Goal: Task Accomplishment & Management: Use online tool/utility

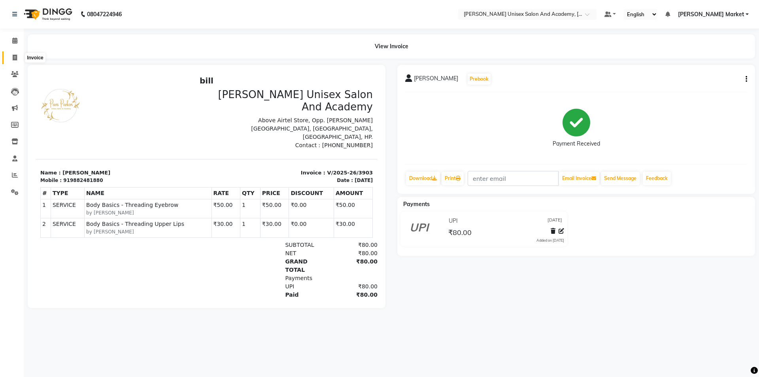
click at [15, 57] on icon at bounding box center [15, 58] width 4 height 6
select select "service"
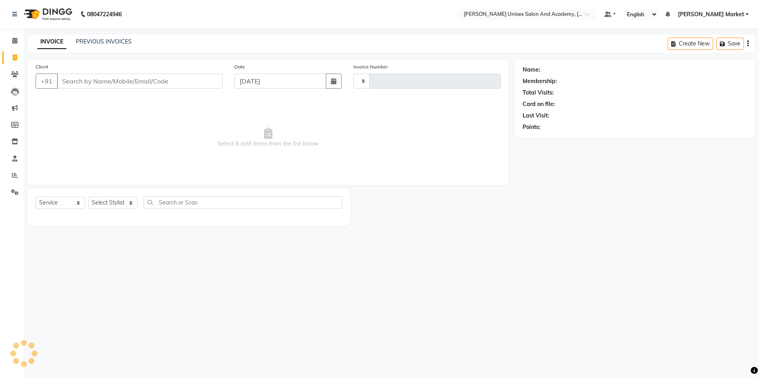
type input "3904"
select select "8060"
click at [95, 82] on input "Client" at bounding box center [140, 81] width 166 height 15
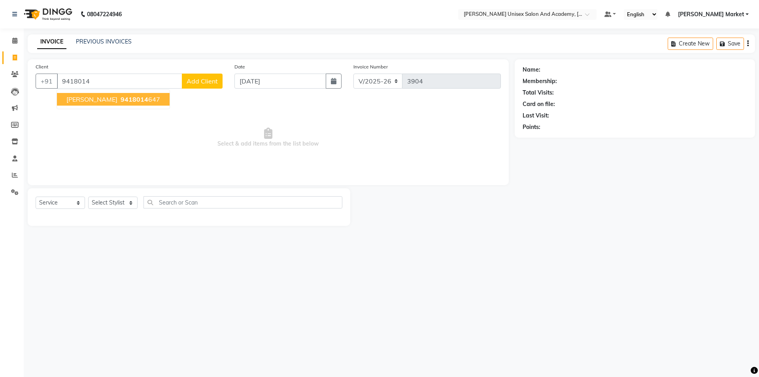
click at [121, 102] on span "9418014" at bounding box center [135, 99] width 28 height 8
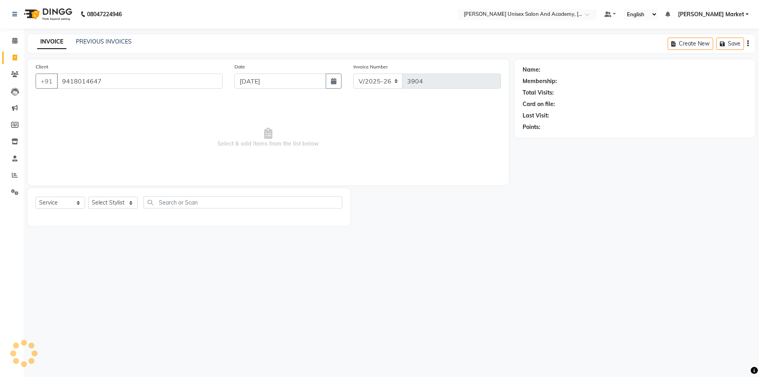
type input "9418014647"
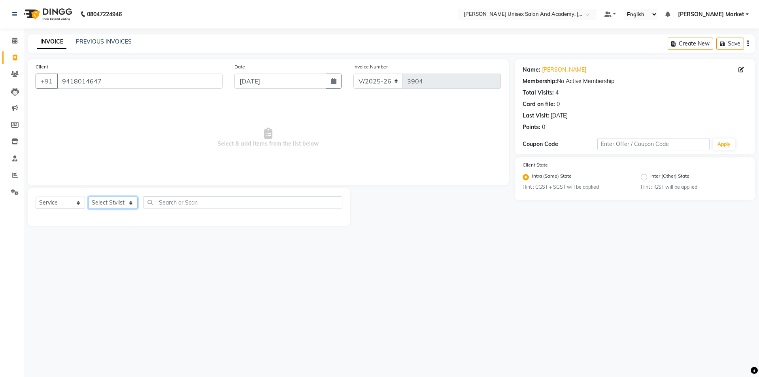
click at [130, 203] on select "Select Stylist Amit anjali hemant [PERSON_NAME] [PERSON_NAME] owner pooja [PERS…" at bounding box center [112, 203] width 49 height 12
select select "73406"
click at [88, 197] on select "Select Stylist Amit anjali hemant [PERSON_NAME] [PERSON_NAME] owner pooja [PERS…" at bounding box center [112, 203] width 49 height 12
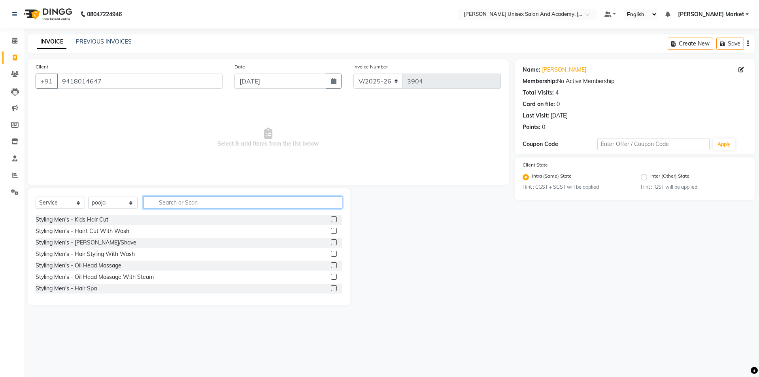
click at [169, 206] on input "text" at bounding box center [243, 202] width 199 height 12
type input "thre"
click at [331, 219] on label at bounding box center [334, 219] width 6 height 6
click at [331, 219] on input "checkbox" at bounding box center [333, 219] width 5 height 5
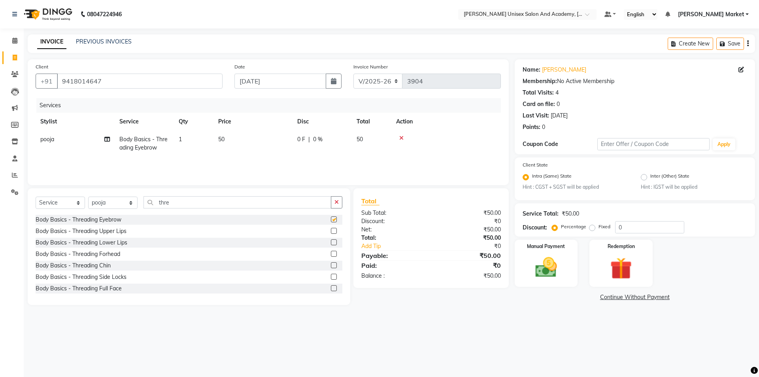
checkbox input "false"
click at [331, 232] on label at bounding box center [334, 231] width 6 height 6
click at [331, 232] on input "checkbox" at bounding box center [333, 231] width 5 height 5
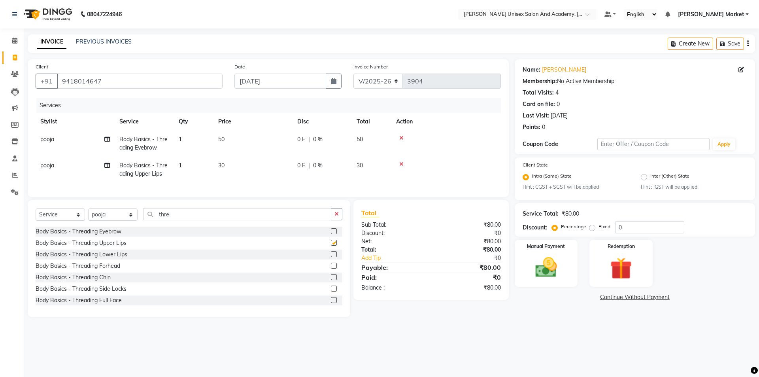
checkbox input "false"
click at [331, 280] on label at bounding box center [334, 277] width 6 height 6
click at [331, 280] on input "checkbox" at bounding box center [333, 277] width 5 height 5
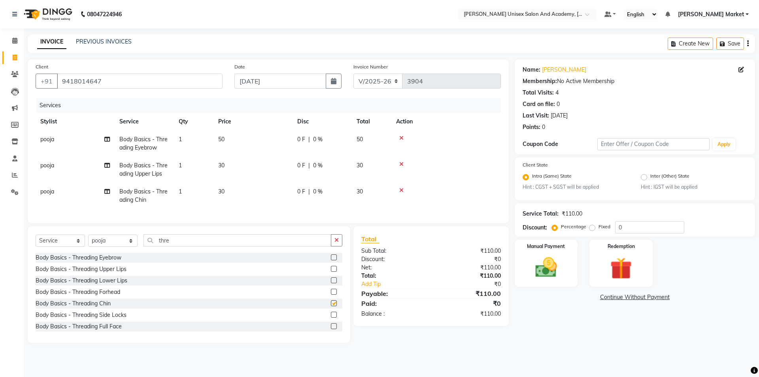
checkbox input "false"
click at [225, 189] on td "30" at bounding box center [253, 196] width 79 height 26
select select "73406"
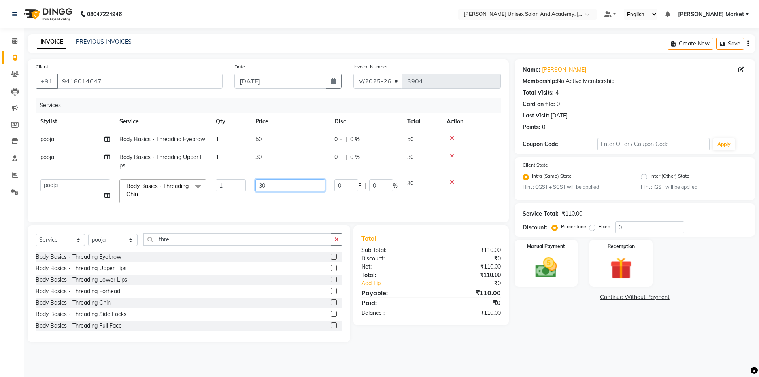
click at [274, 185] on input "30" at bounding box center [290, 185] width 70 height 12
type input "3"
click at [451, 183] on td at bounding box center [471, 191] width 59 height 34
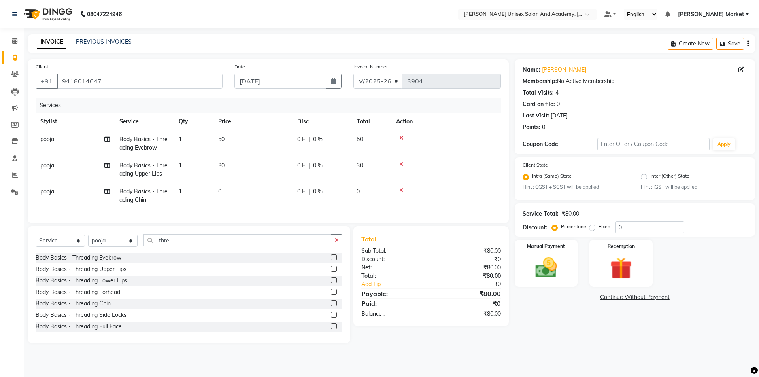
click at [401, 190] on icon at bounding box center [401, 190] width 4 height 6
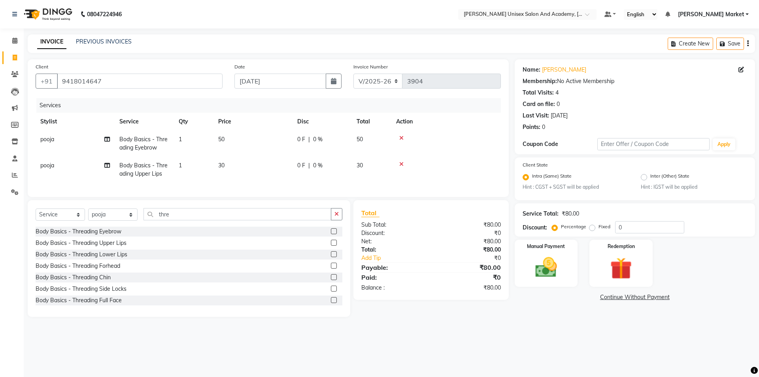
click at [401, 164] on icon at bounding box center [401, 164] width 4 height 6
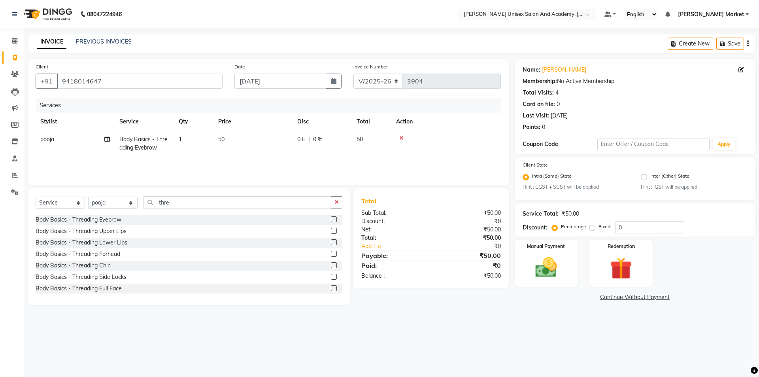
click at [331, 254] on label at bounding box center [334, 254] width 6 height 6
click at [331, 254] on input "checkbox" at bounding box center [333, 254] width 5 height 5
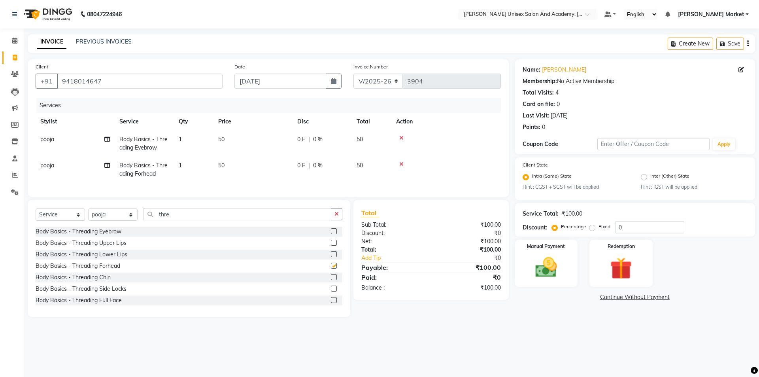
checkbox input "false"
click at [549, 271] on img at bounding box center [546, 268] width 37 height 26
click at [578, 296] on span "CASH" at bounding box center [580, 297] width 17 height 9
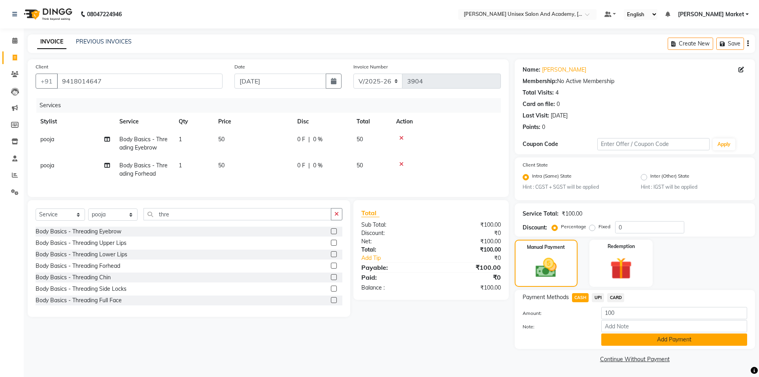
click at [658, 339] on button "Add Payment" at bounding box center [674, 339] width 146 height 12
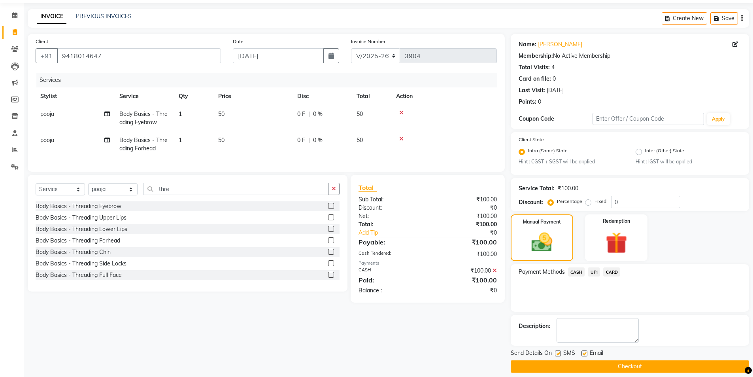
scroll to position [33, 0]
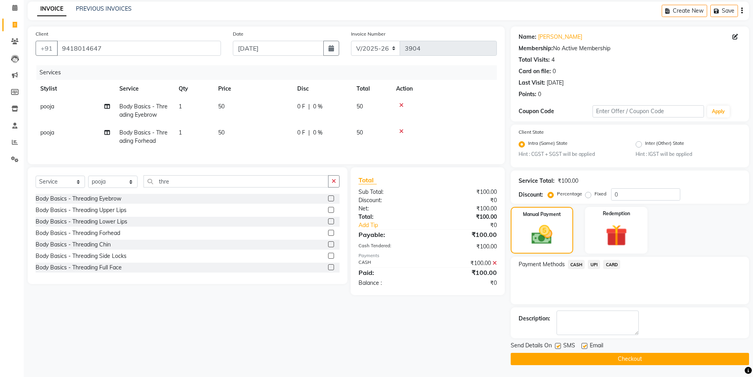
click at [650, 357] on button "Checkout" at bounding box center [630, 359] width 238 height 12
